Goal: Task Accomplishment & Management: Use online tool/utility

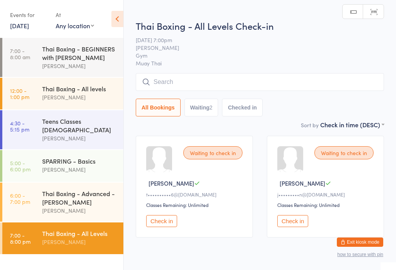
click at [286, 82] on input "search" at bounding box center [260, 82] width 248 height 18
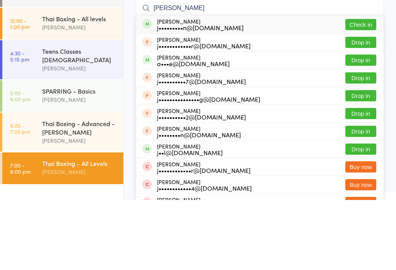
type input "[PERSON_NAME]"
click at [365, 89] on button "Check in" at bounding box center [360, 94] width 31 height 11
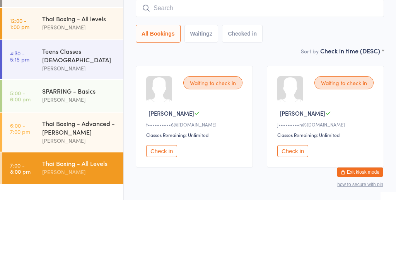
scroll to position [26, 0]
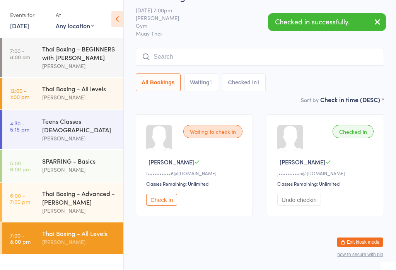
click at [291, 73] on div "All Bookings Waiting 1 Checked in 1" at bounding box center [260, 82] width 248 height 18
click at [215, 58] on input "search" at bounding box center [260, 57] width 248 height 18
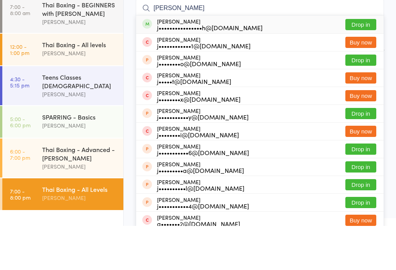
type input "[PERSON_NAME]"
click at [362, 63] on button "Drop in" at bounding box center [360, 68] width 31 height 11
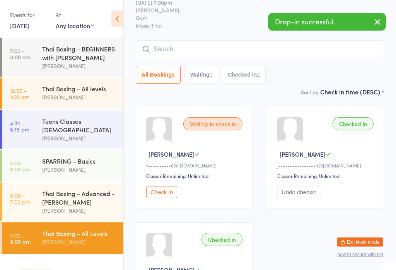
scroll to position [29, 0]
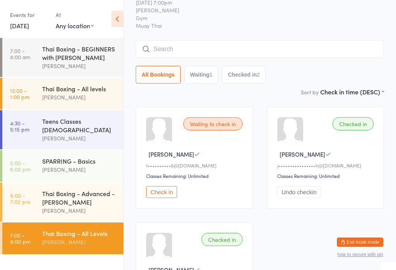
click at [233, 41] on input "search" at bounding box center [260, 49] width 248 height 18
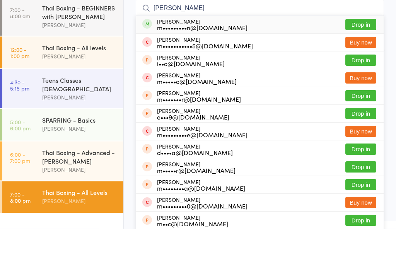
type input "[PERSON_NAME]"
click at [361, 60] on button "Drop in" at bounding box center [360, 65] width 31 height 11
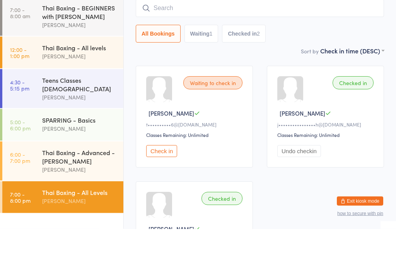
scroll to position [70, 0]
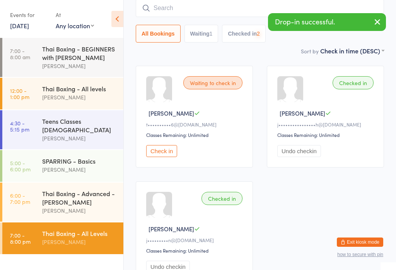
click at [162, 157] on button "Check in" at bounding box center [161, 151] width 31 height 12
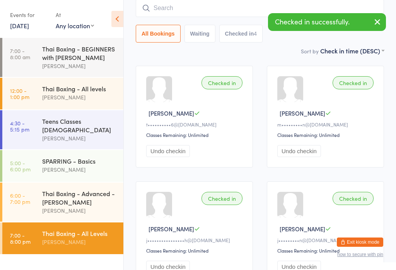
click at [220, 11] on input "search" at bounding box center [260, 8] width 248 height 18
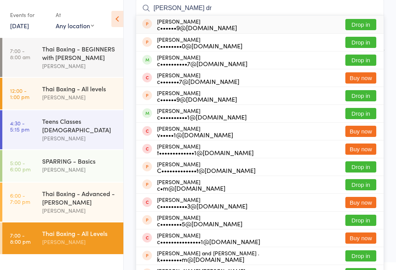
type input "[PERSON_NAME] dr"
click at [368, 61] on button "Drop in" at bounding box center [360, 60] width 31 height 11
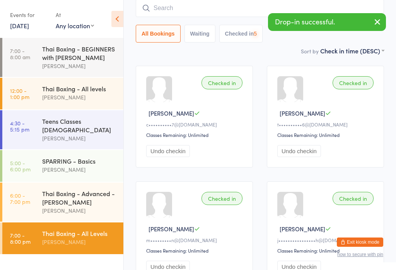
click at [217, 9] on input "search" at bounding box center [260, 8] width 248 height 18
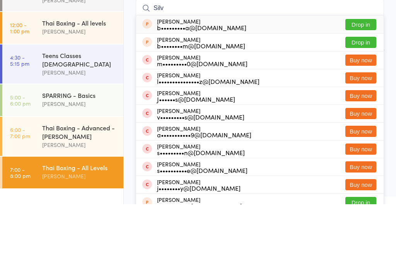
scroll to position [0, 0]
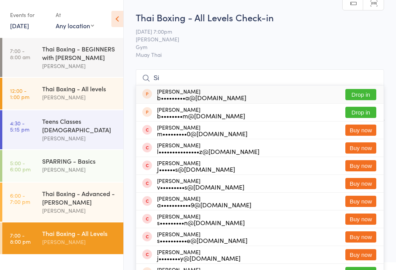
type input "S"
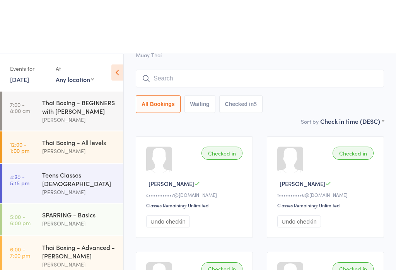
scroll to position [54, 0]
